Goal: Transaction & Acquisition: Subscribe to service/newsletter

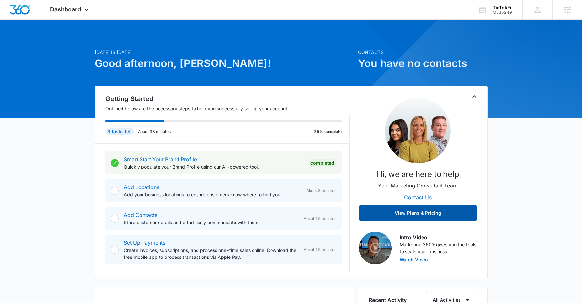
click at [422, 215] on button "View Plans & Pricing" at bounding box center [418, 213] width 118 height 16
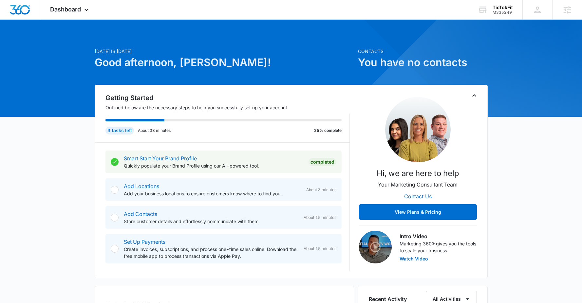
scroll to position [1, 0]
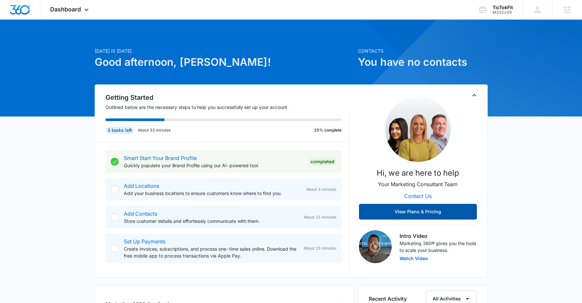
click at [429, 208] on button "View Plans & Pricing" at bounding box center [418, 212] width 118 height 16
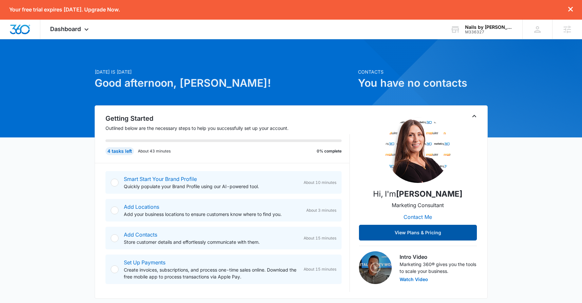
click at [419, 234] on button "View Plans & Pricing" at bounding box center [418, 233] width 118 height 16
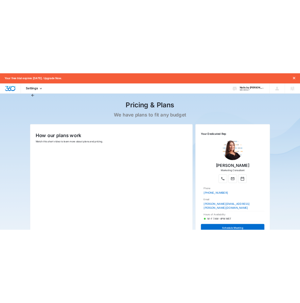
scroll to position [35, 0]
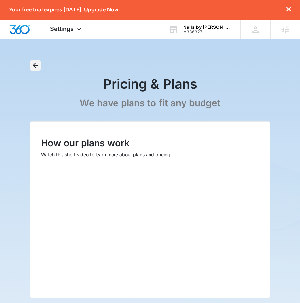
click at [36, 65] on icon "Back" at bounding box center [35, 65] width 5 height 5
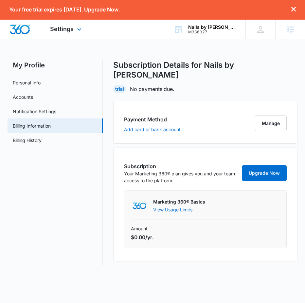
click at [27, 27] on img "Dashboard" at bounding box center [19, 30] width 21 height 10
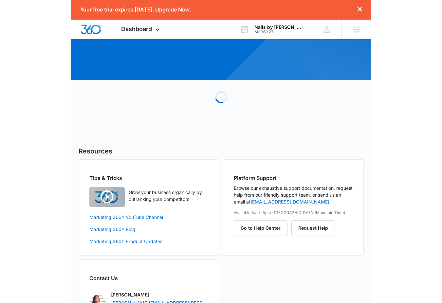
scroll to position [57, 0]
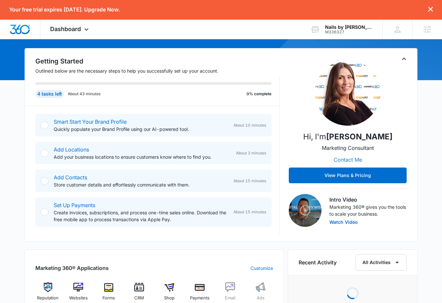
click at [305, 159] on button "Contact Me" at bounding box center [348, 160] width 42 height 16
